Goal: Task Accomplishment & Management: Manage account settings

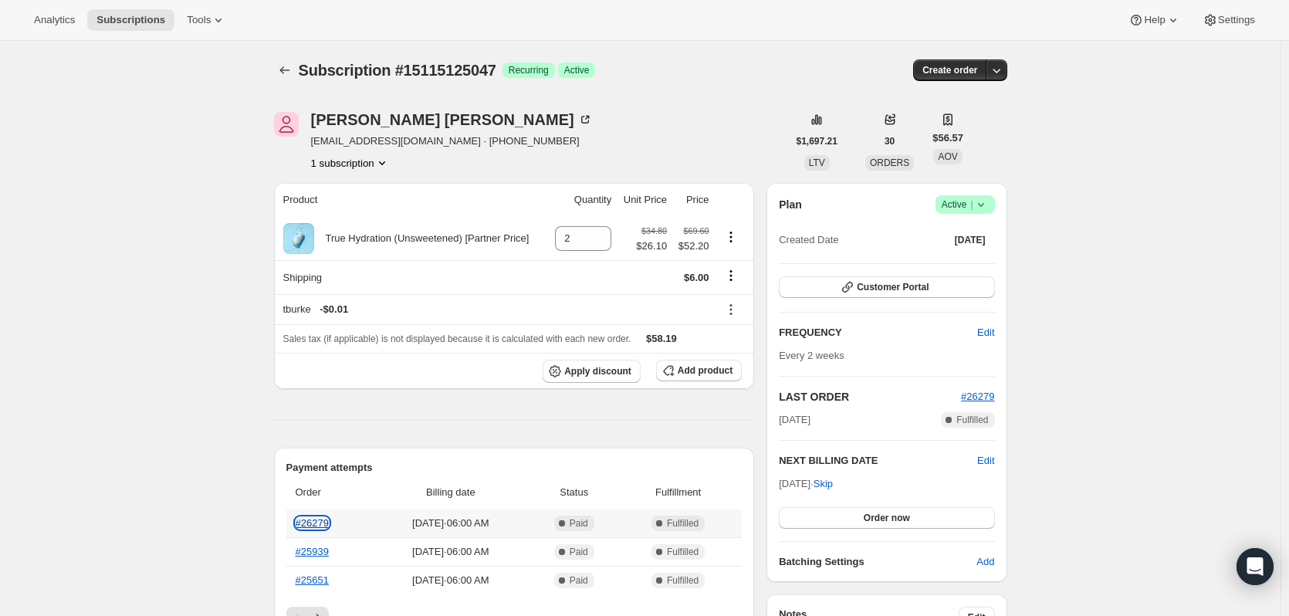
click at [309, 525] on link "#26279" at bounding box center [312, 523] width 33 height 12
click at [989, 209] on icon at bounding box center [980, 204] width 15 height 15
click at [980, 263] on span "Cancel subscription" at bounding box center [969, 261] width 87 height 12
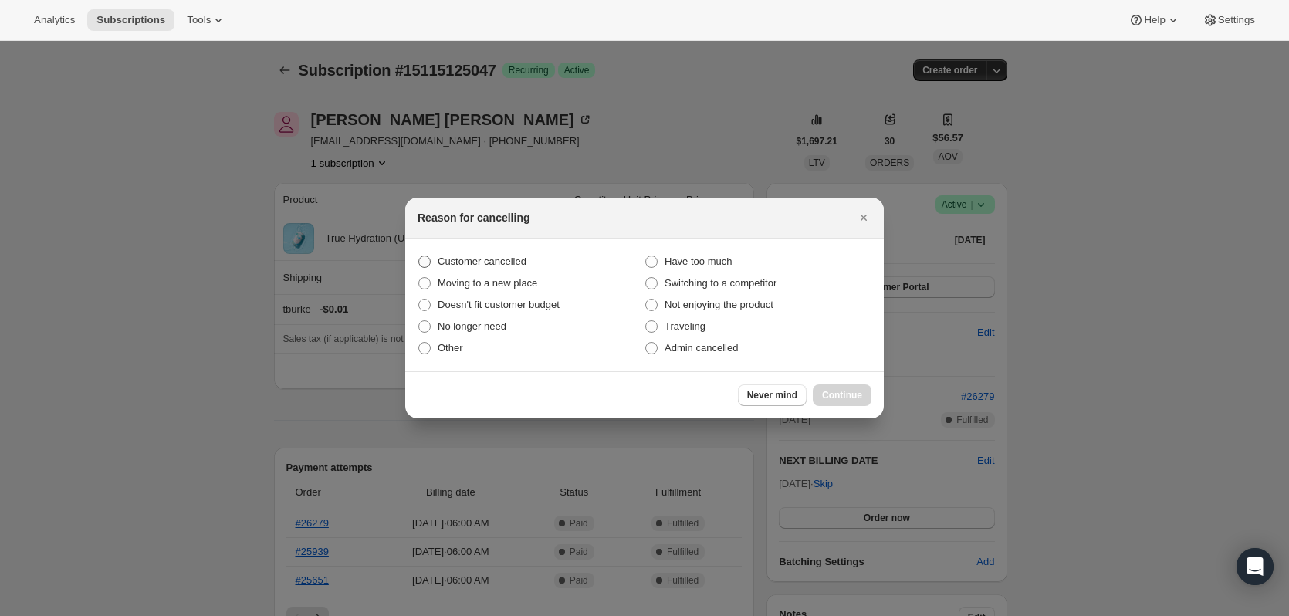
click at [490, 264] on span "Customer cancelled" at bounding box center [482, 261] width 89 height 12
click at [419, 256] on input "Customer cancelled" at bounding box center [418, 255] width 1 height 1
radio input "true"
click at [833, 392] on span "Continue" at bounding box center [842, 395] width 40 height 12
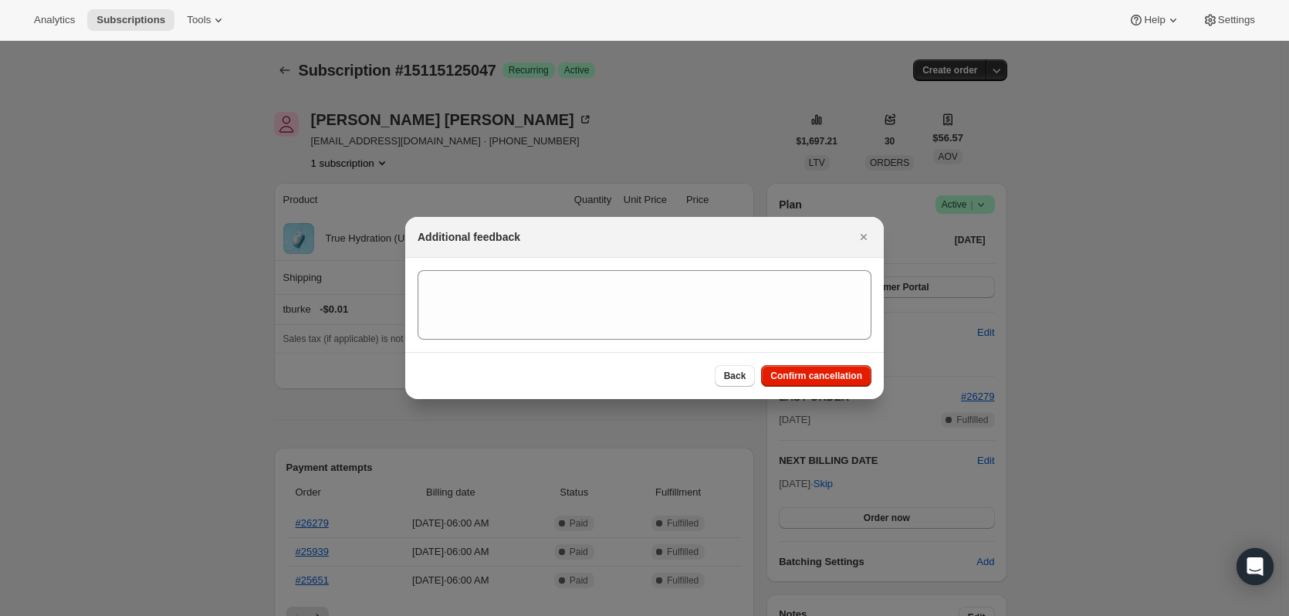
click at [816, 377] on span "Confirm cancellation" at bounding box center [816, 376] width 92 height 12
